Goal: Information Seeking & Learning: Learn about a topic

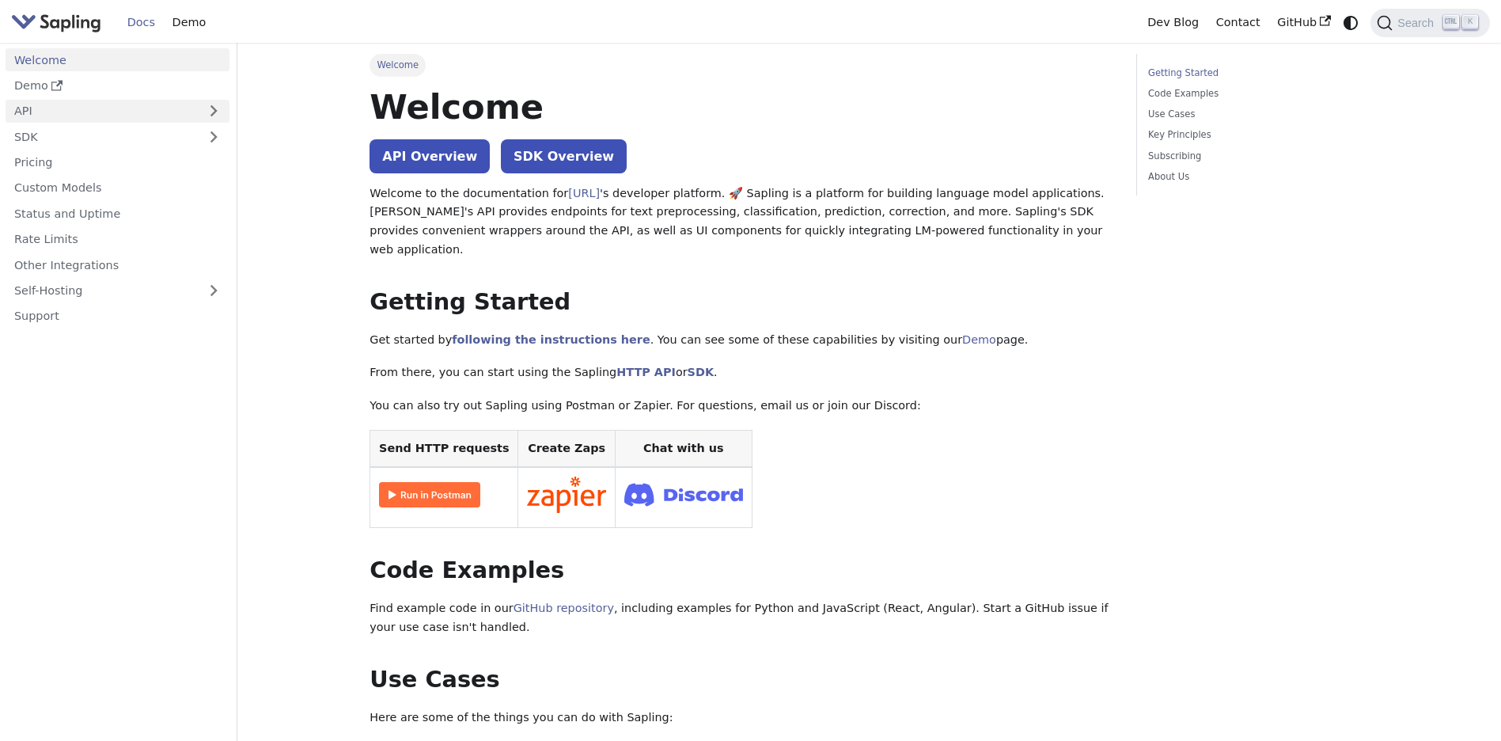
click at [22, 112] on link "API" at bounding box center [102, 111] width 192 height 23
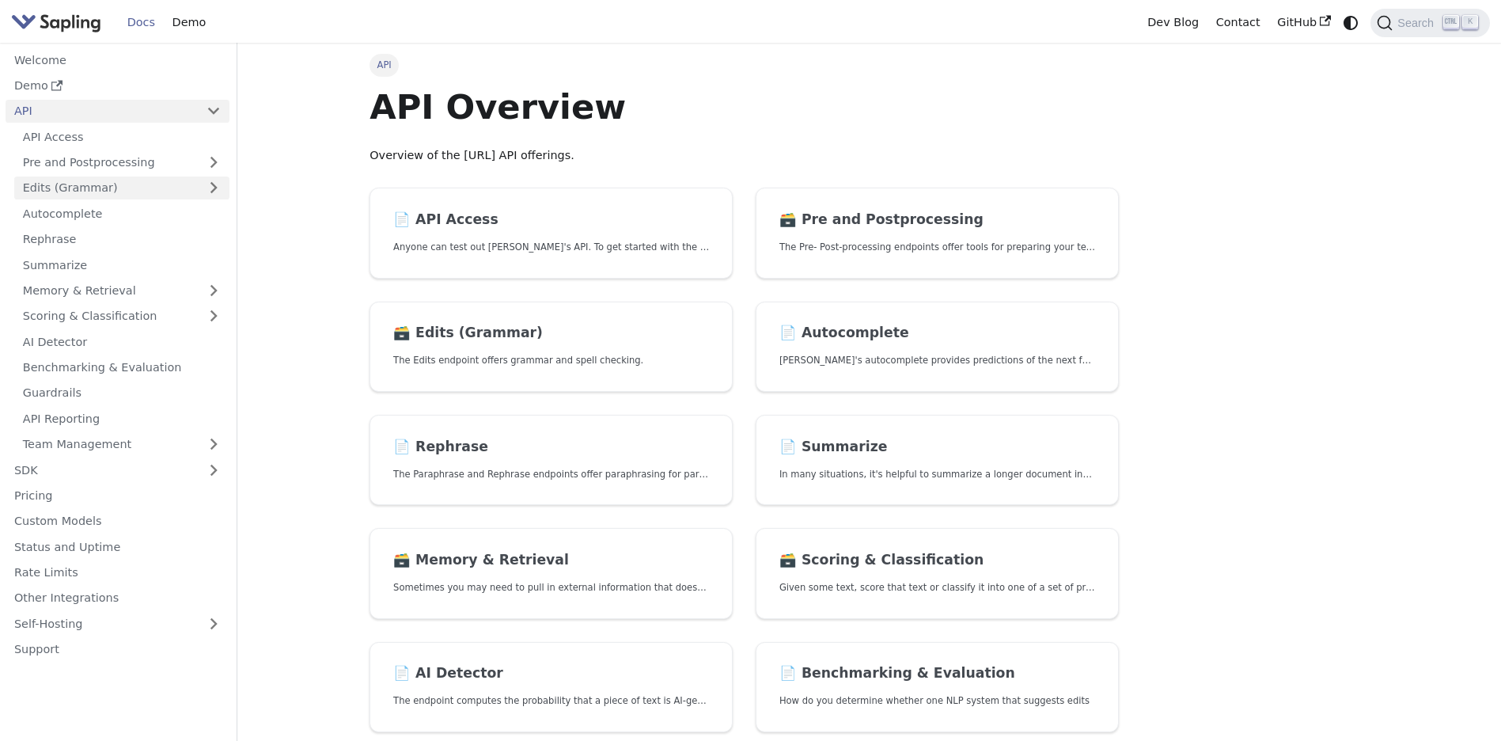
click at [49, 188] on link "Edits (Grammar)" at bounding box center [121, 187] width 215 height 23
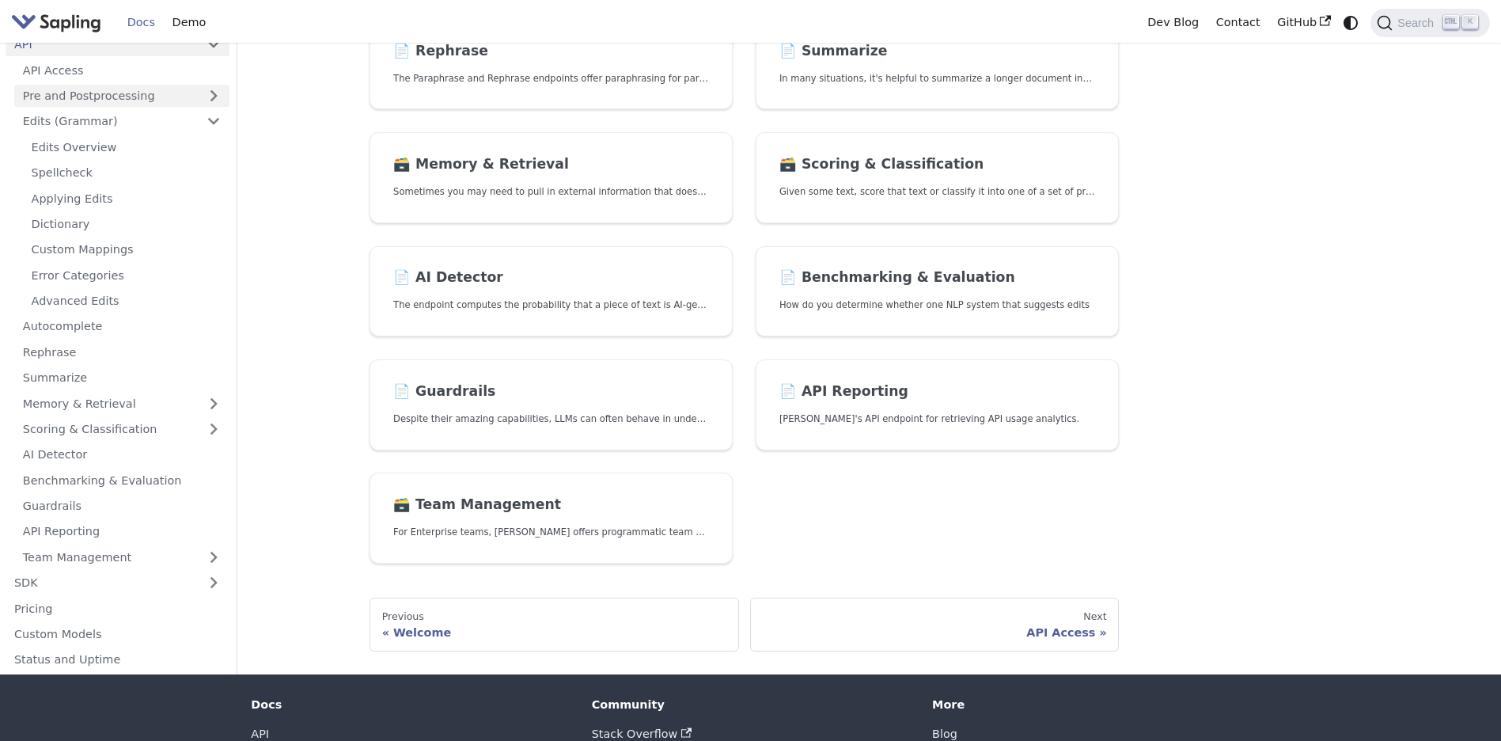
click at [213, 96] on link "Pre and Postprocessing" at bounding box center [121, 96] width 215 height 23
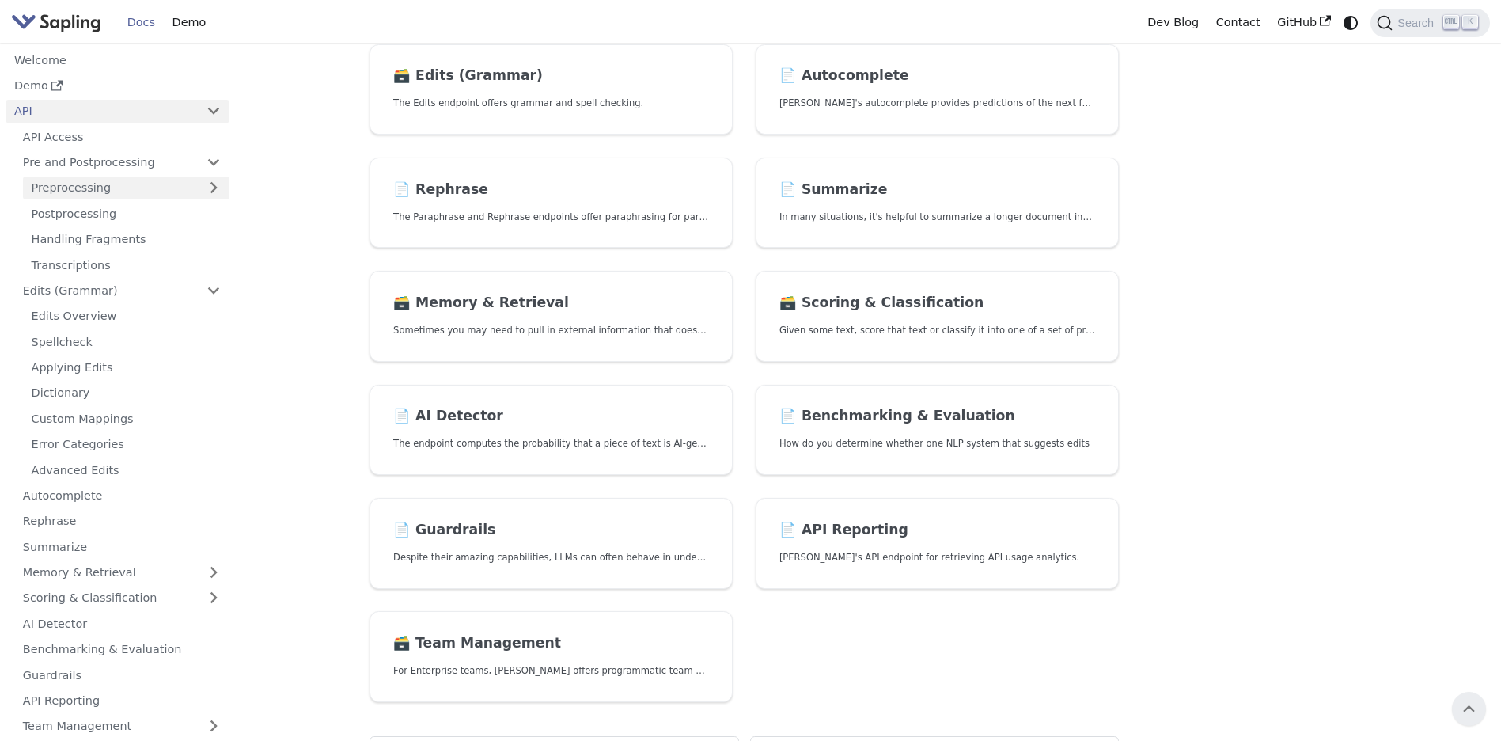
scroll to position [237, 0]
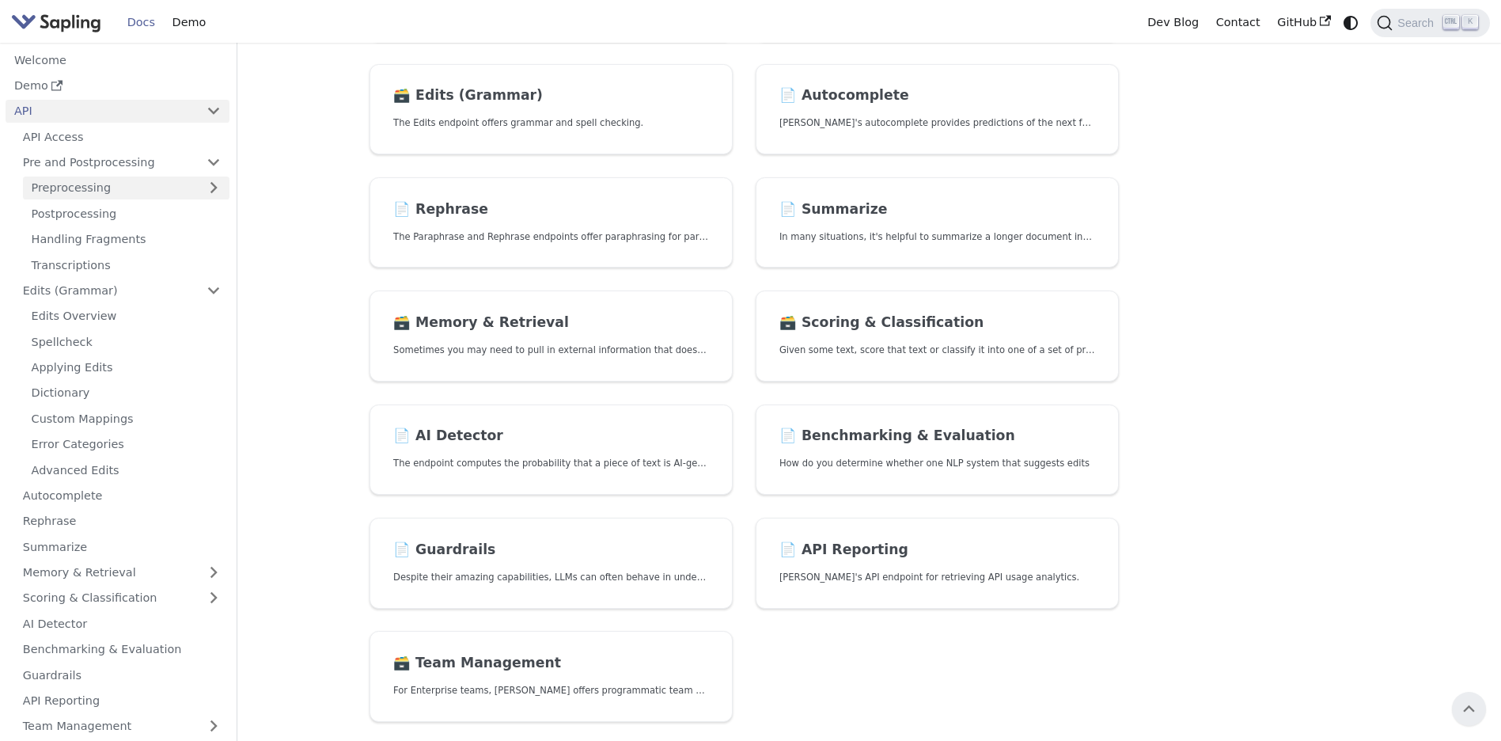
click at [213, 187] on link "Preprocessing" at bounding box center [126, 187] width 207 height 23
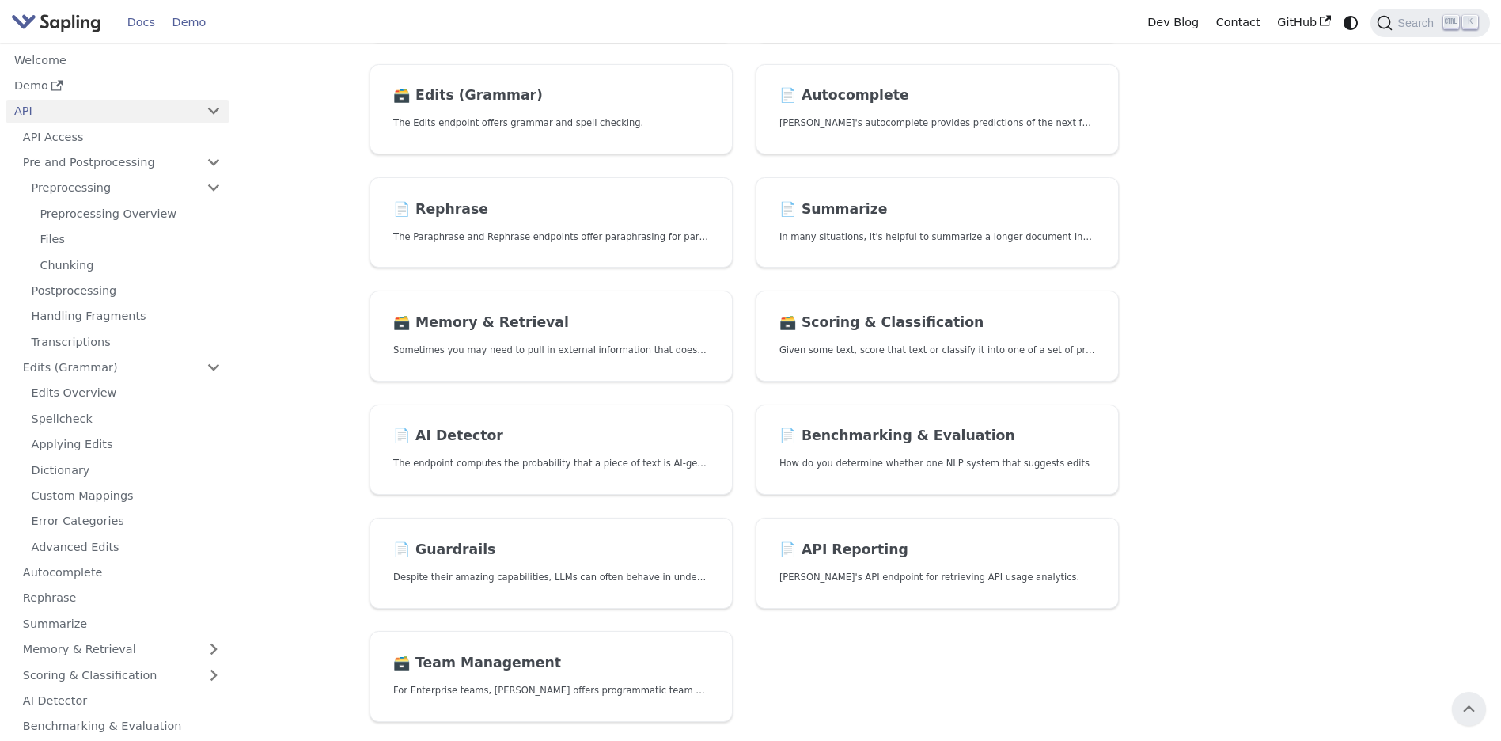
click at [193, 25] on link "Demo" at bounding box center [189, 22] width 51 height 25
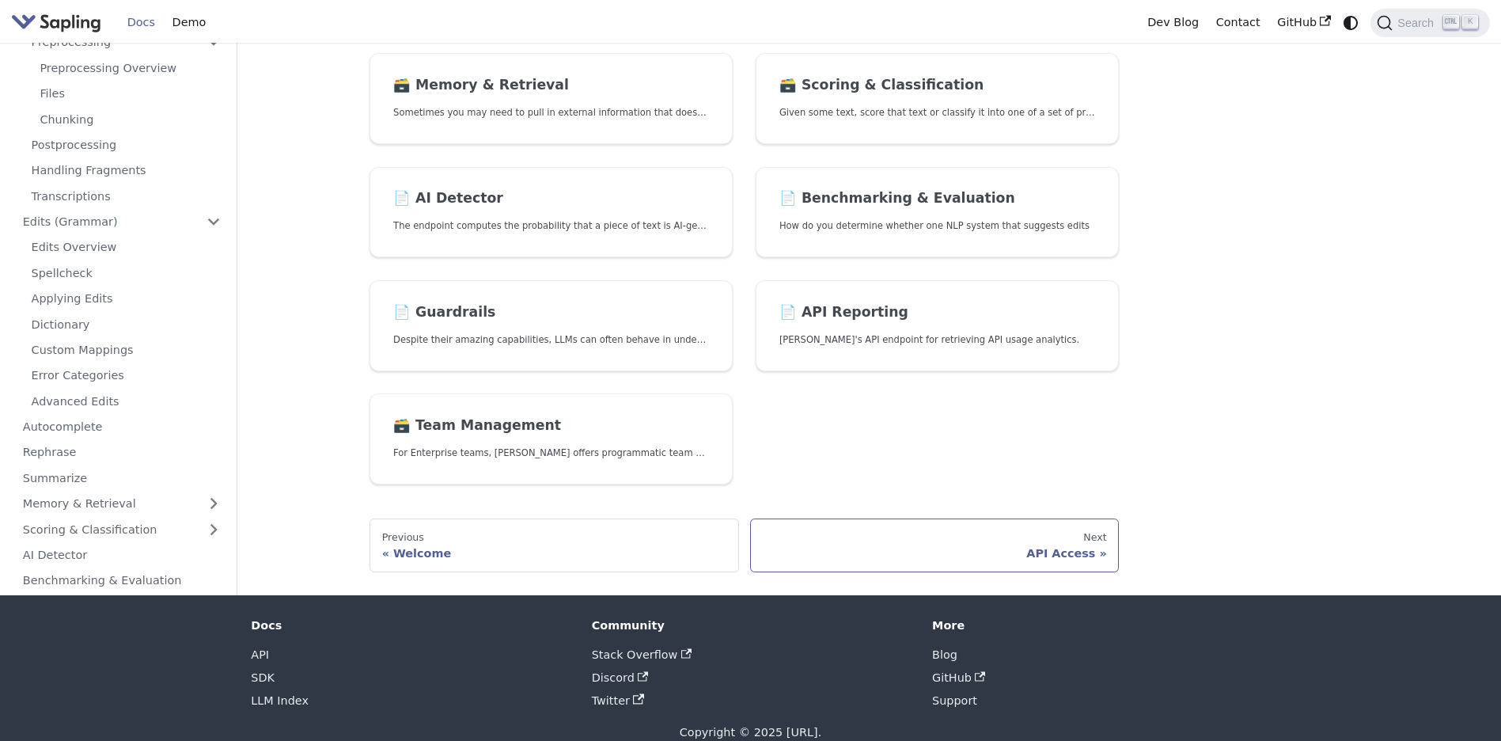
click at [1048, 554] on div "API Access" at bounding box center [934, 553] width 344 height 14
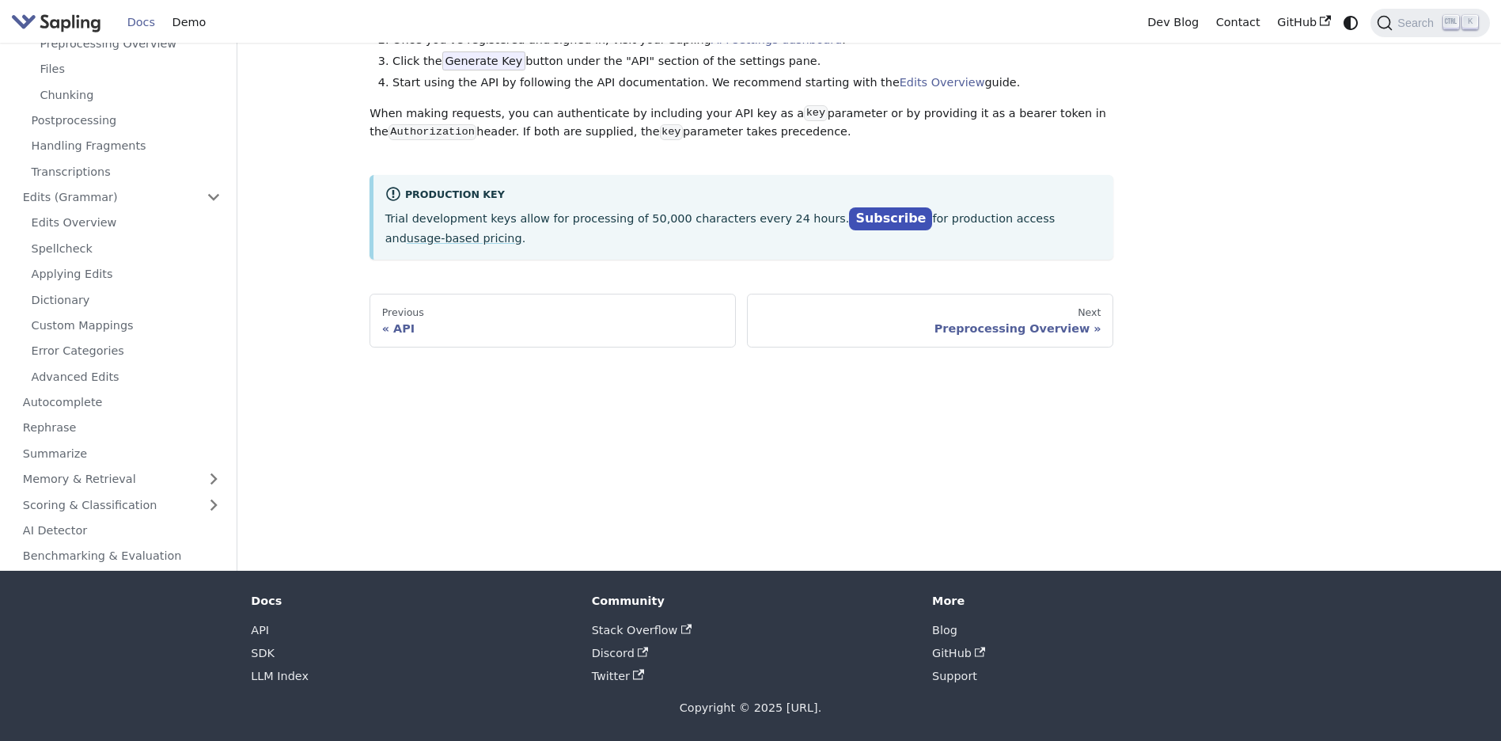
scroll to position [170, 0]
click at [441, 327] on div "API" at bounding box center [553, 328] width 342 height 14
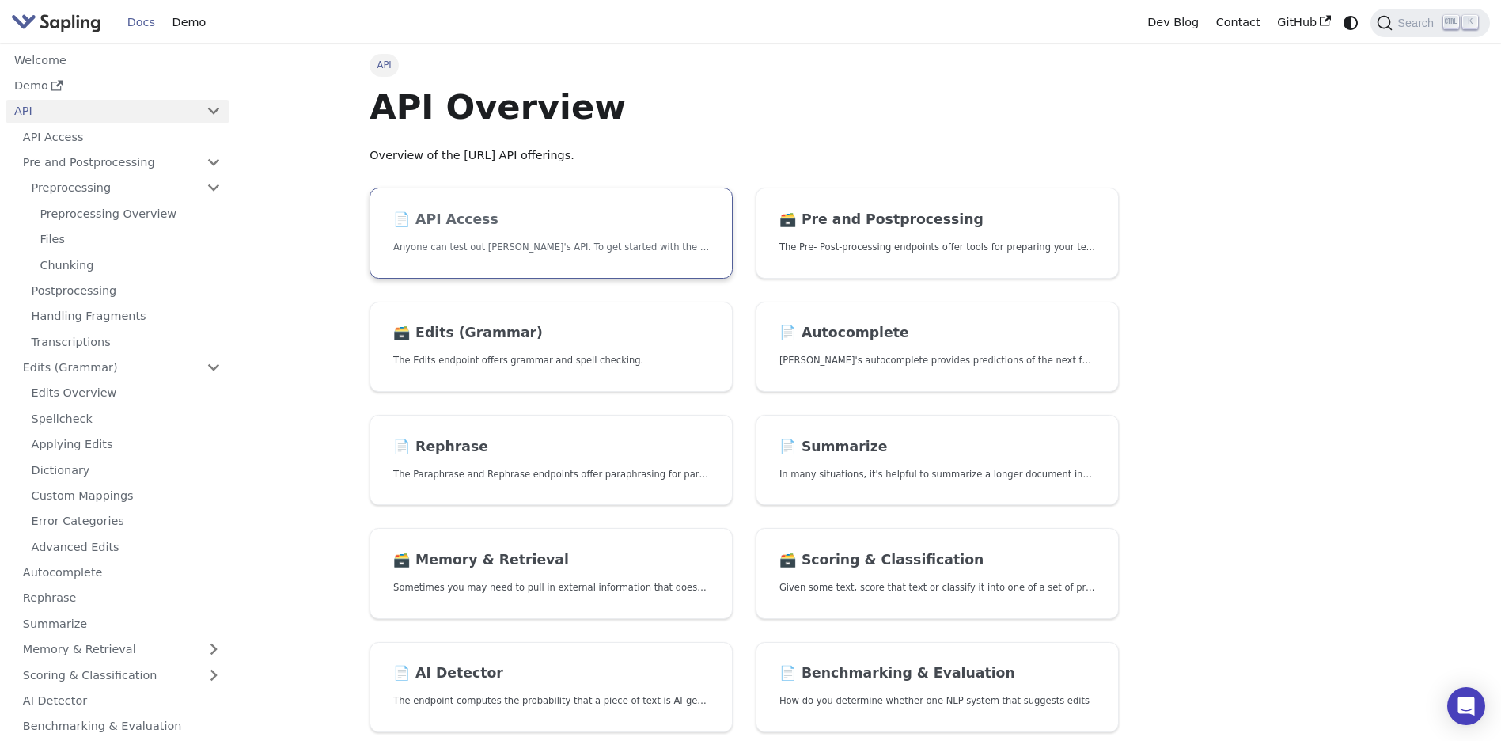
click at [461, 226] on h2 "📄️ API Access" at bounding box center [551, 219] width 316 height 17
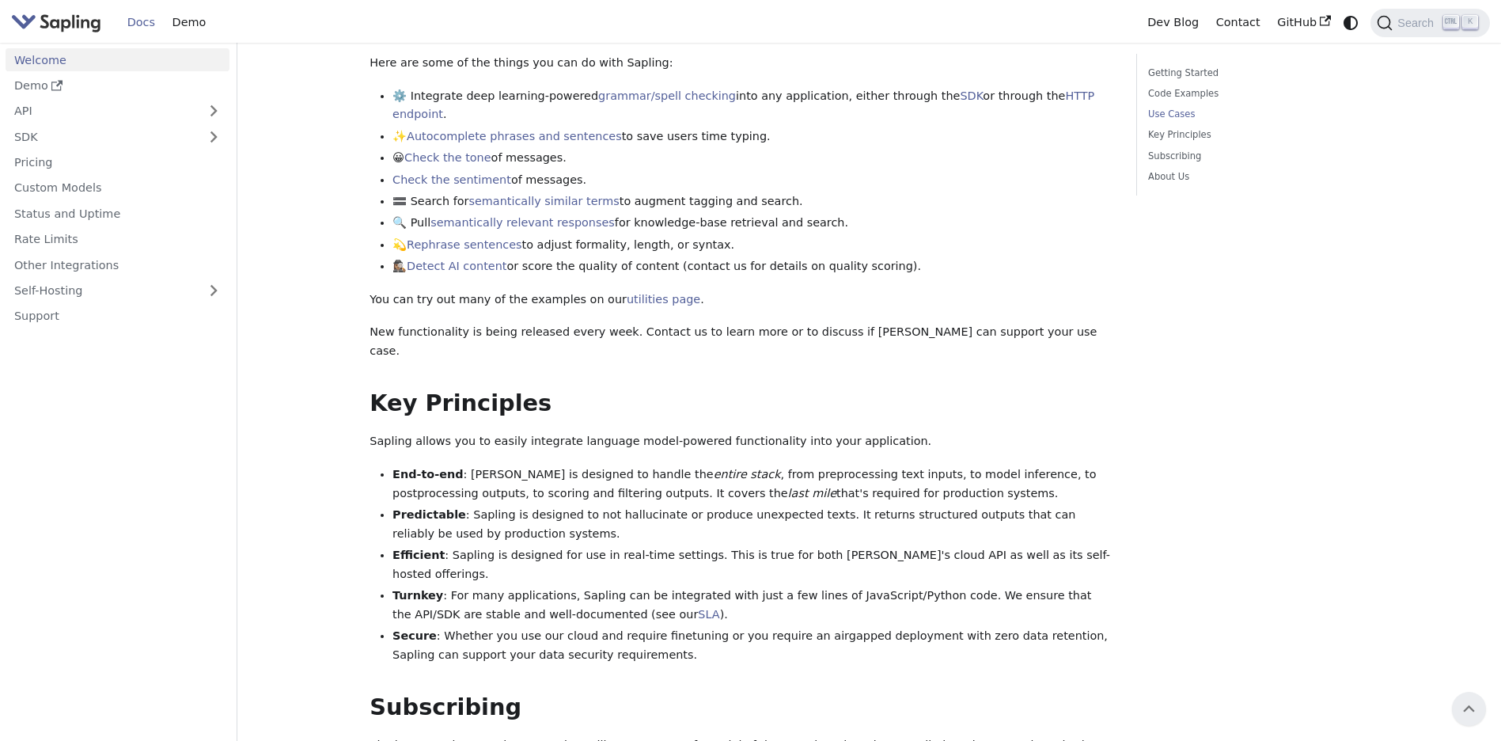
scroll to position [570, 0]
